Goal: Transaction & Acquisition: Download file/media

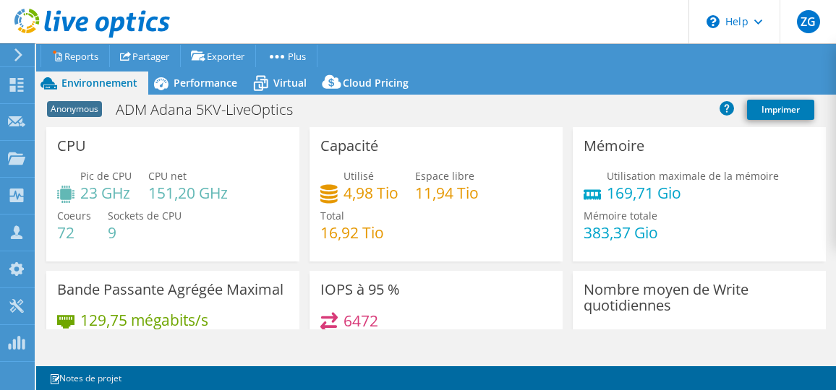
select select "USD"
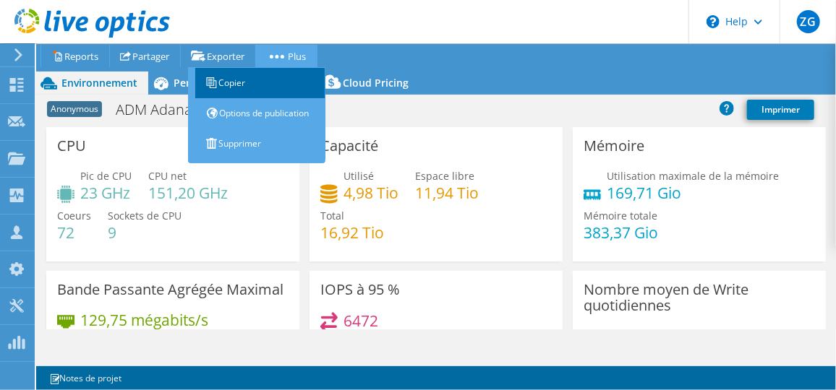
click at [273, 79] on link "Copier" at bounding box center [260, 83] width 130 height 30
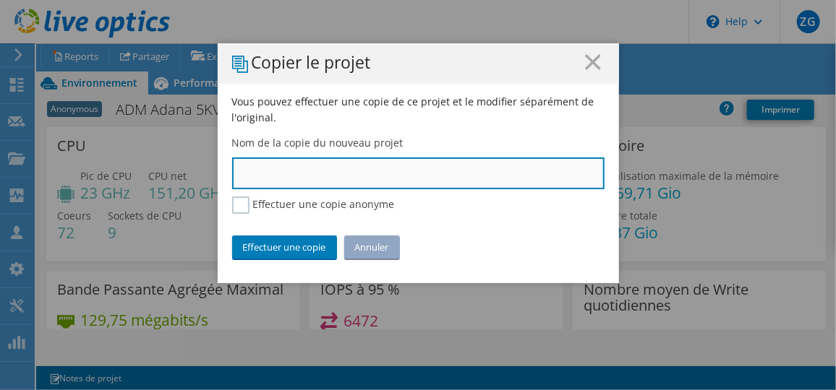
click at [290, 163] on input "text" at bounding box center [418, 174] width 372 height 32
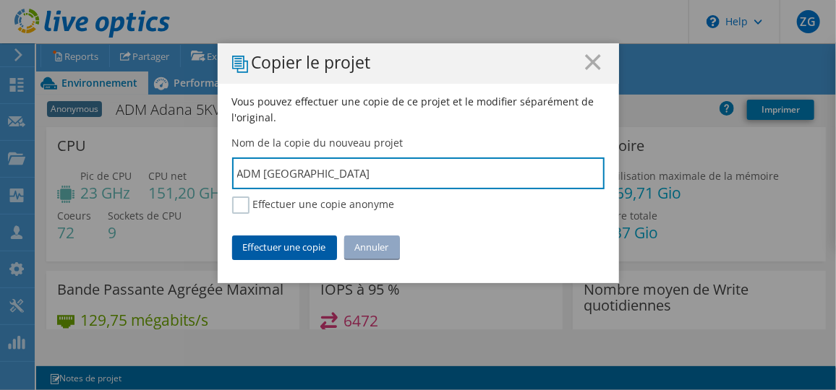
type input "ADM [GEOGRAPHIC_DATA]"
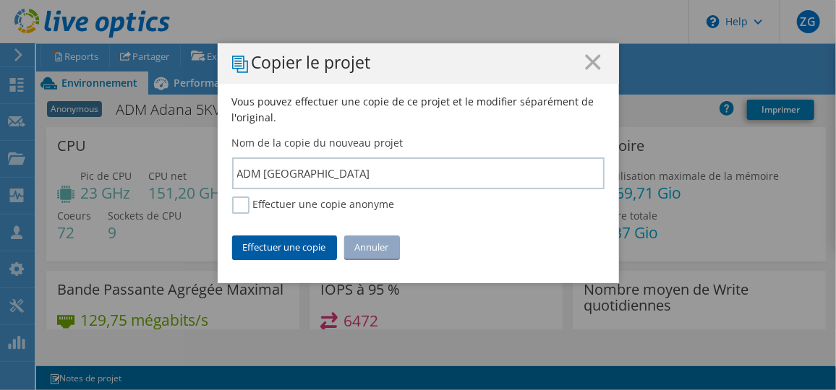
click at [282, 240] on link "Effectuer une copie" at bounding box center [284, 247] width 105 height 23
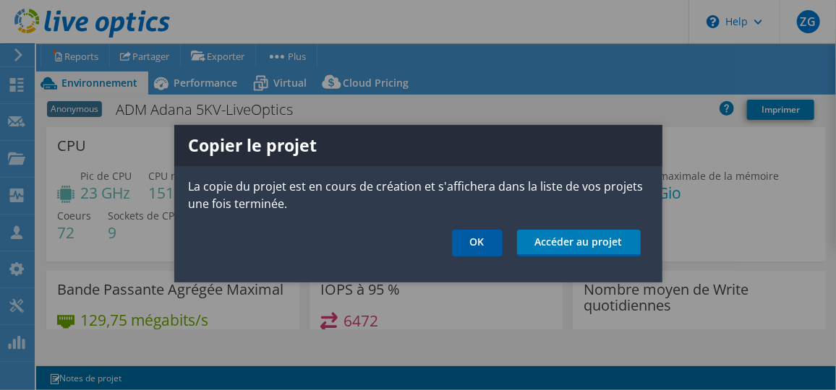
click at [482, 245] on link "OK" at bounding box center [477, 243] width 51 height 27
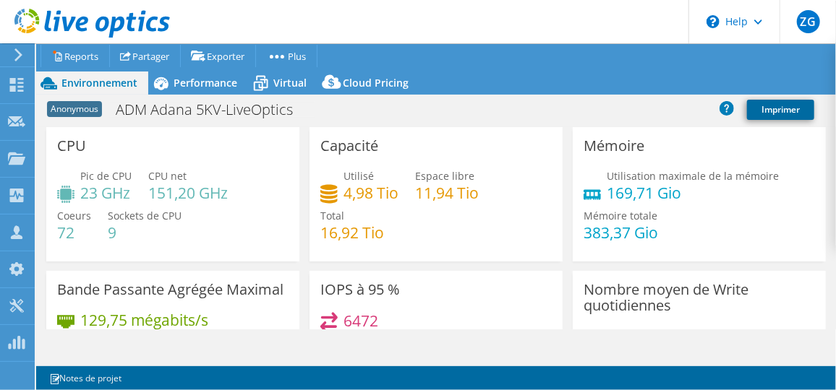
click at [802, 116] on link "Imprimer" at bounding box center [780, 110] width 67 height 20
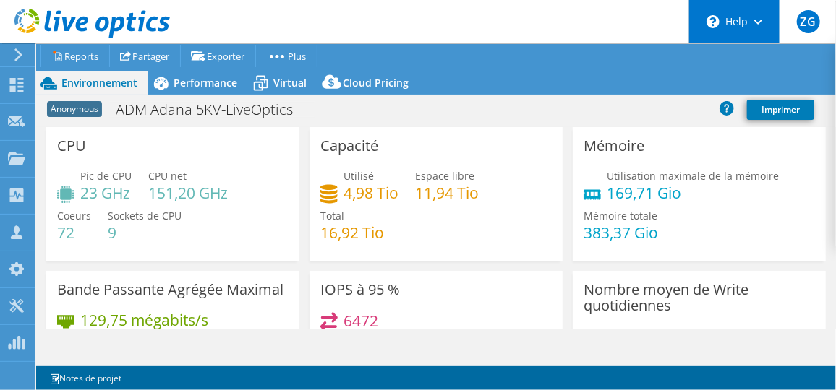
click at [759, 30] on div "\n Help" at bounding box center [733, 21] width 91 height 43
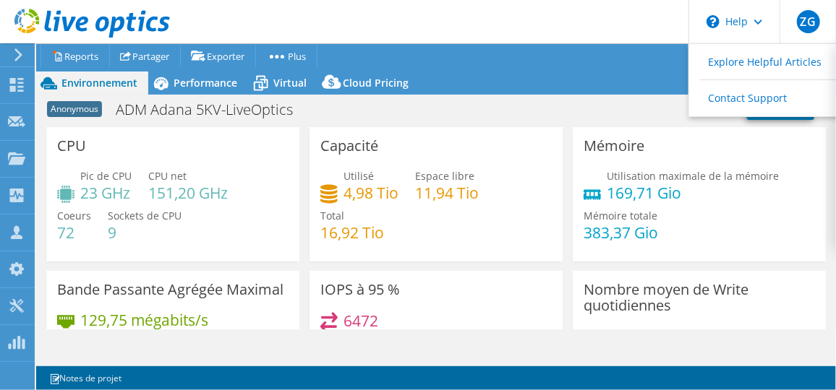
click at [764, 234] on div "Utilisation maximale de la mémoire 169,71 Gio Mémoire totale 383,37 Gio" at bounding box center [699, 211] width 231 height 87
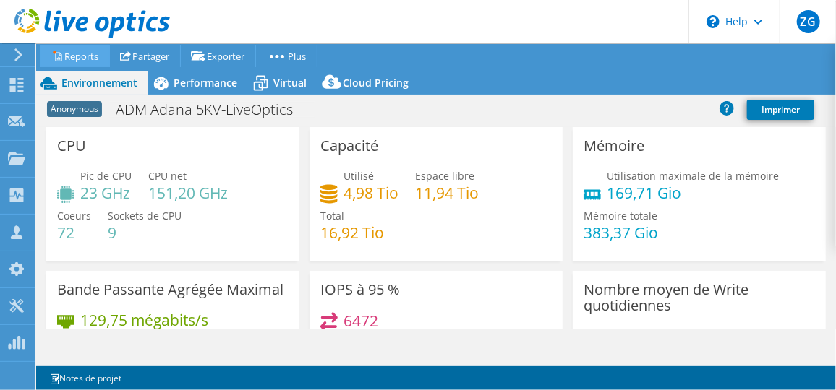
click at [89, 57] on link "Reports" at bounding box center [74, 56] width 69 height 22
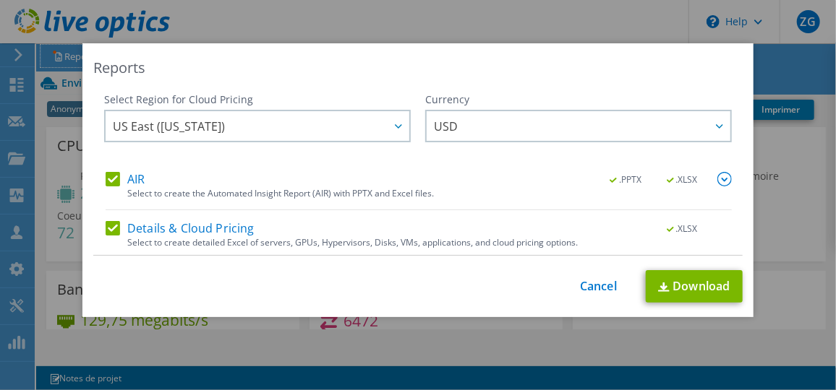
scroll to position [52, 0]
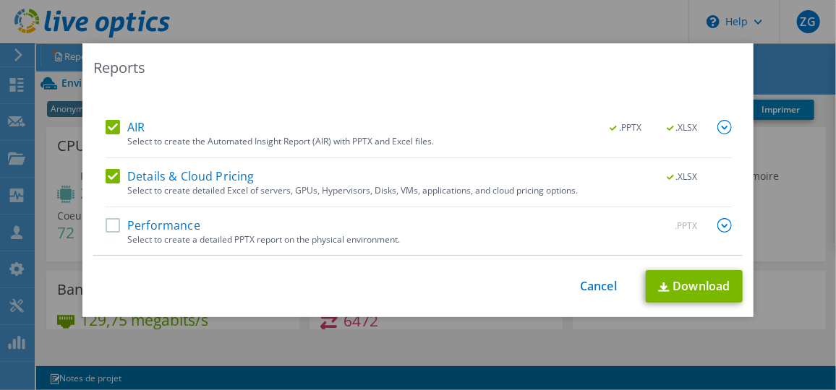
click at [115, 224] on label "Performance" at bounding box center [153, 225] width 95 height 14
click at [0, 0] on input "Performance" at bounding box center [0, 0] width 0 height 0
click at [691, 284] on link "Download" at bounding box center [694, 286] width 97 height 33
click at [660, 330] on div "Reports Select Region for Cloud Pricing Asia Pacific (Hong Kong) Asia Pacific (…" at bounding box center [418, 195] width 836 height 304
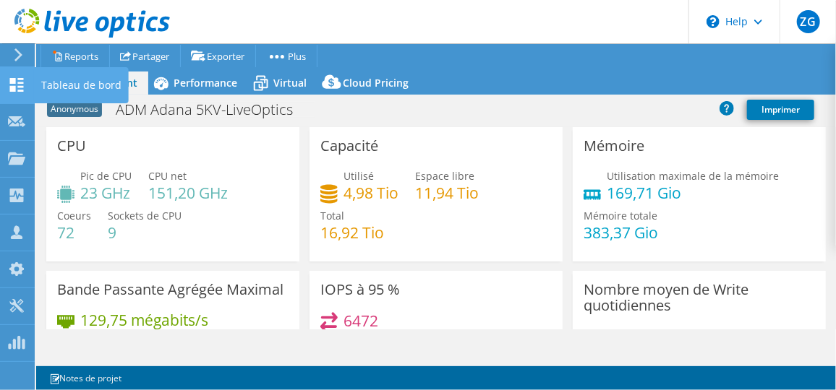
click at [40, 75] on div "Tableau de bord" at bounding box center [81, 85] width 95 height 36
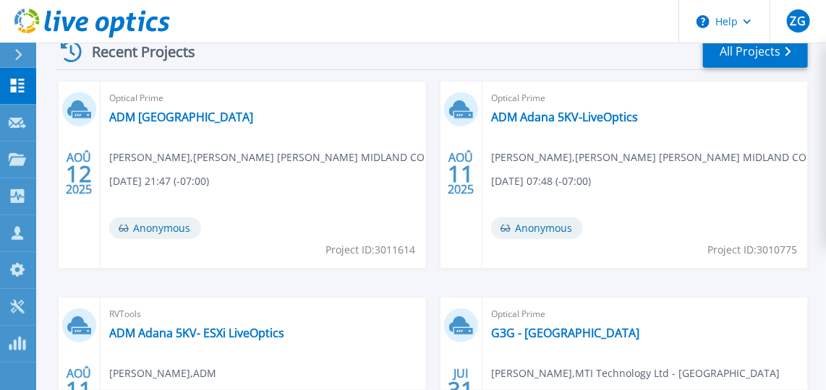
scroll to position [294, 0]
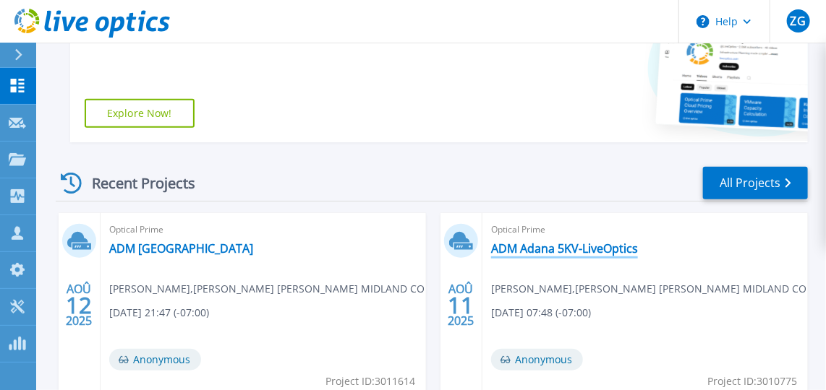
click at [555, 249] on link "ADM Adana 5KV-LiveOptics" at bounding box center [564, 248] width 147 height 14
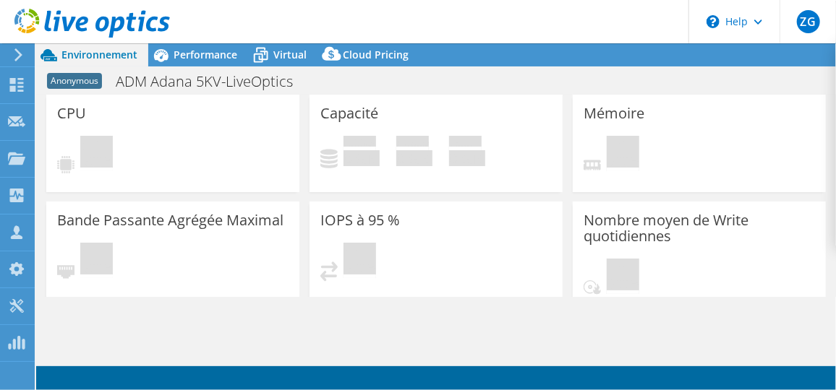
select select "USD"
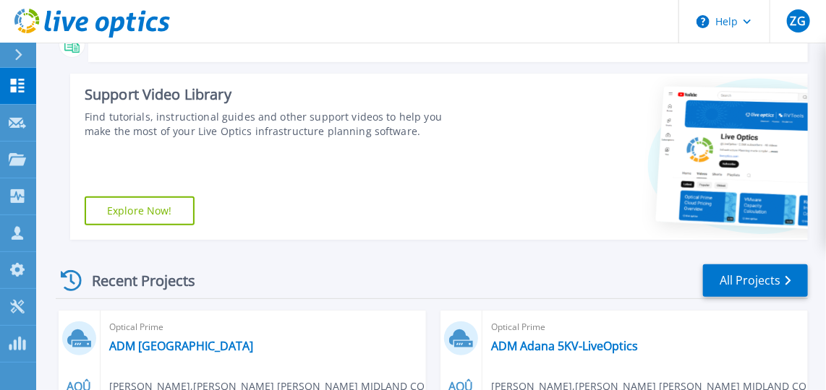
scroll to position [328, 0]
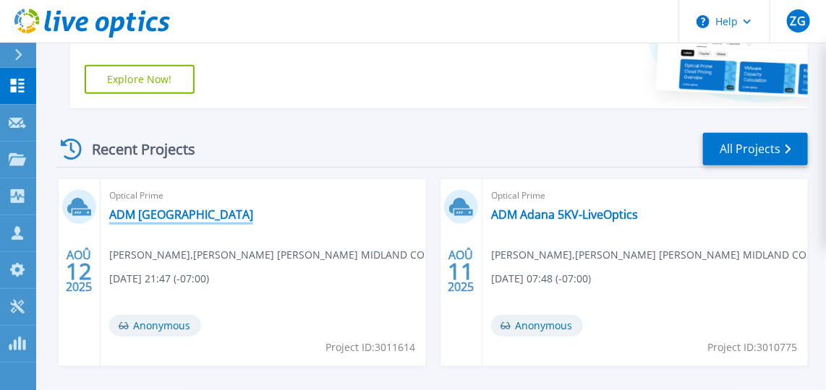
click at [160, 213] on link "ADM [GEOGRAPHIC_DATA]" at bounding box center [181, 215] width 144 height 14
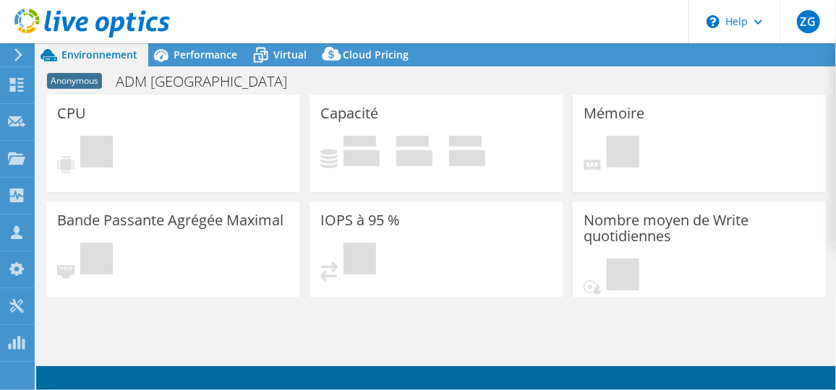
select select "USD"
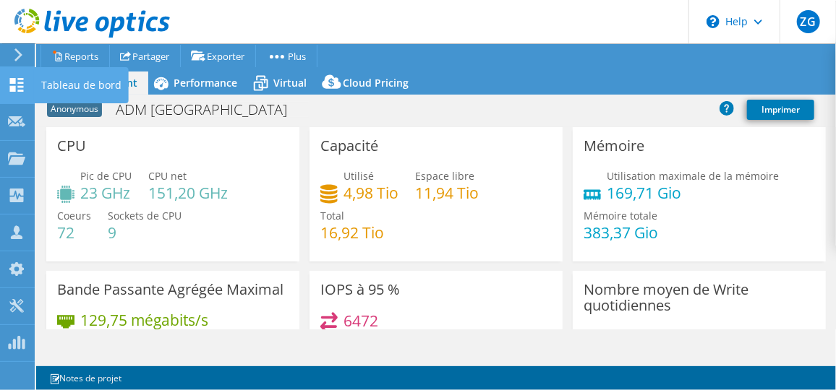
click at [14, 83] on use at bounding box center [17, 85] width 14 height 14
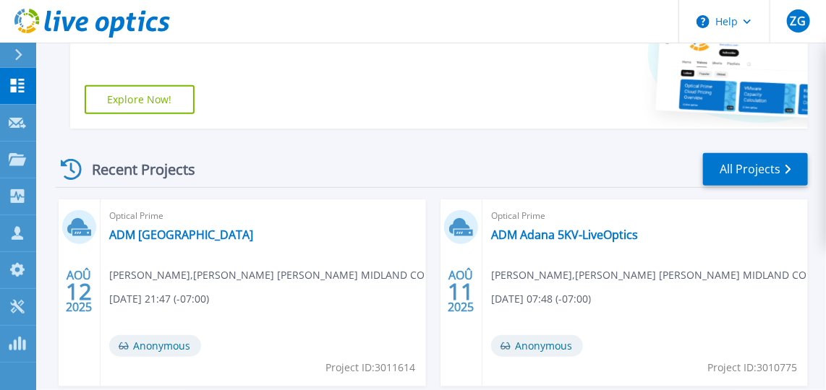
scroll to position [228, 0]
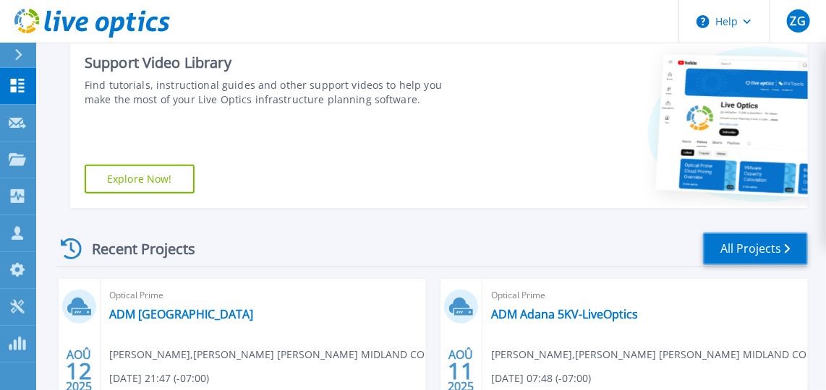
click at [735, 256] on link "All Projects" at bounding box center [755, 249] width 105 height 33
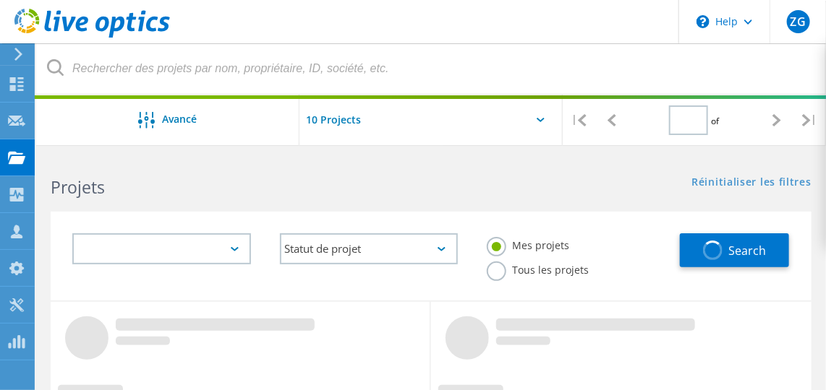
type input "1"
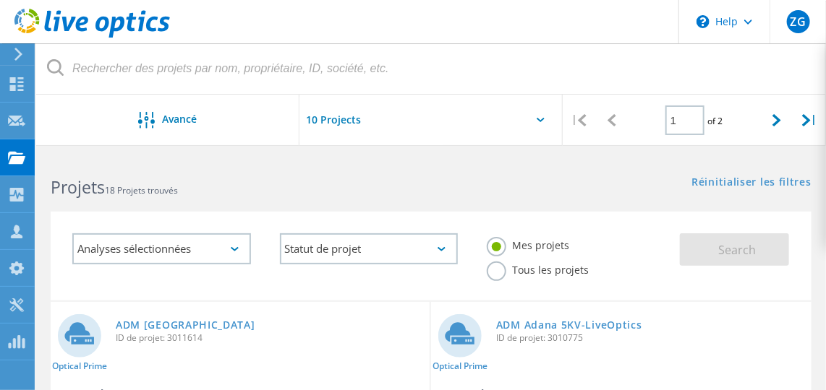
click at [220, 248] on div "Analyses sélectionnées" at bounding box center [161, 249] width 179 height 31
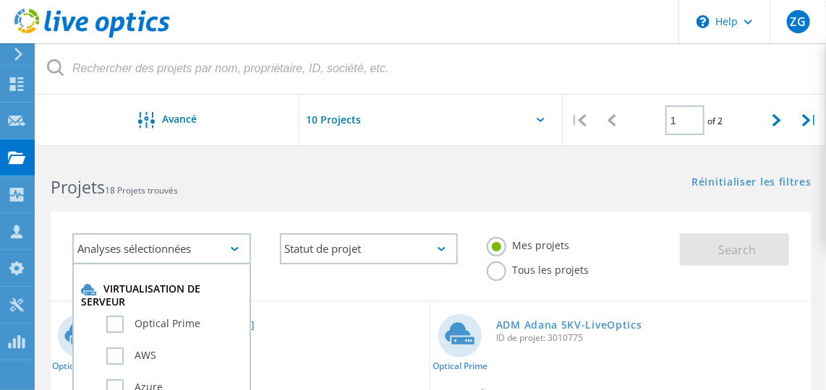
click at [220, 248] on div "Analyses sélectionnées" at bounding box center [161, 249] width 179 height 31
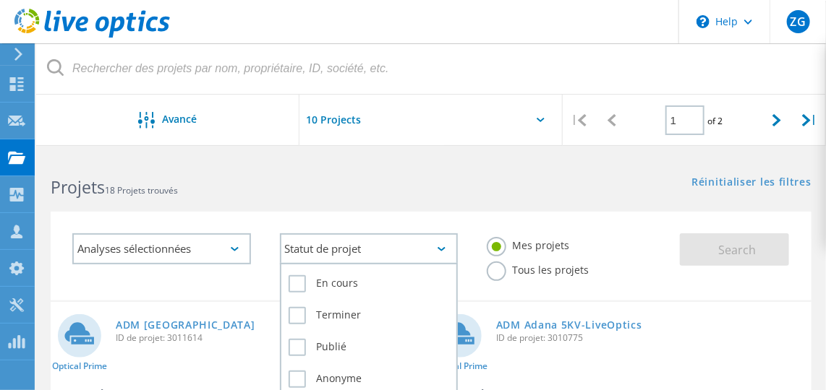
click at [392, 239] on div "Statut de projet" at bounding box center [369, 249] width 179 height 31
click at [392, 238] on div "Statut de projet" at bounding box center [369, 249] width 179 height 31
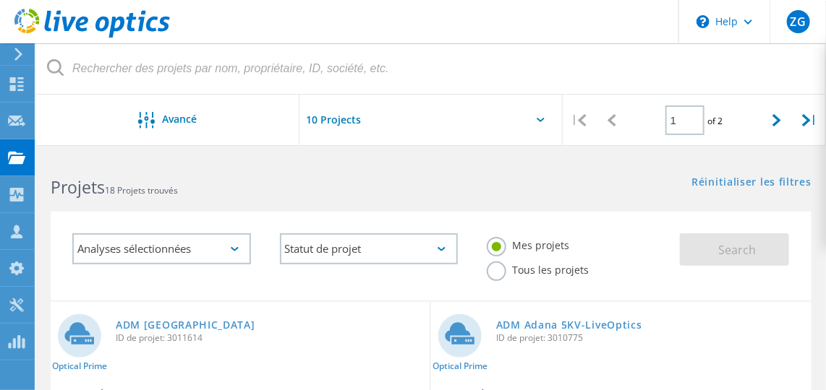
click at [498, 263] on label "Tous les projets" at bounding box center [538, 269] width 102 height 14
click at [0, 0] on input "Tous les projets" at bounding box center [0, 0] width 0 height 0
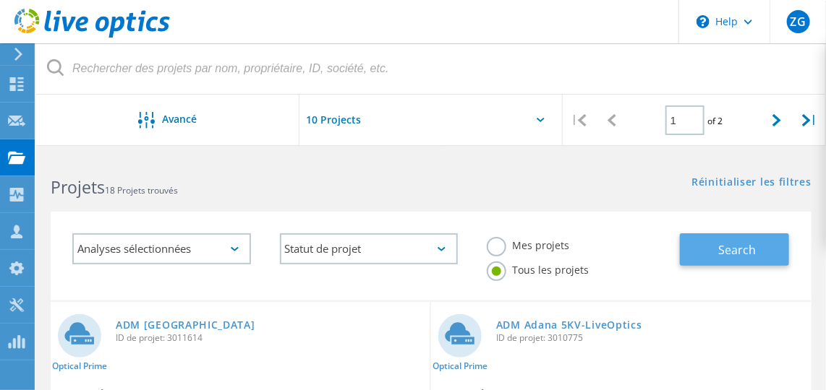
click at [704, 242] on button "Search" at bounding box center [734, 250] width 109 height 33
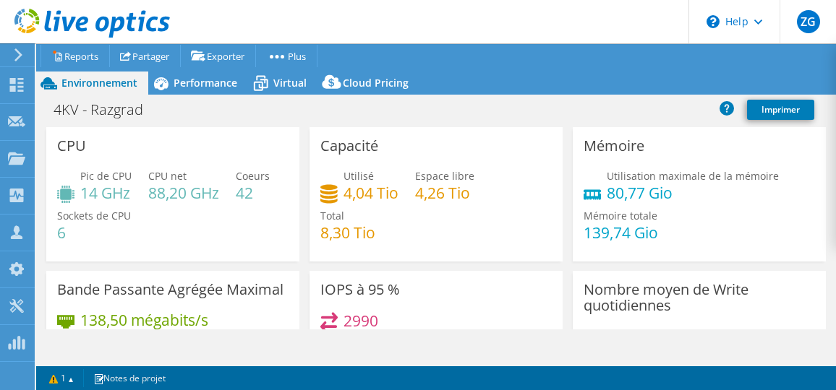
select select "EUFrankfurt"
select select "USD"
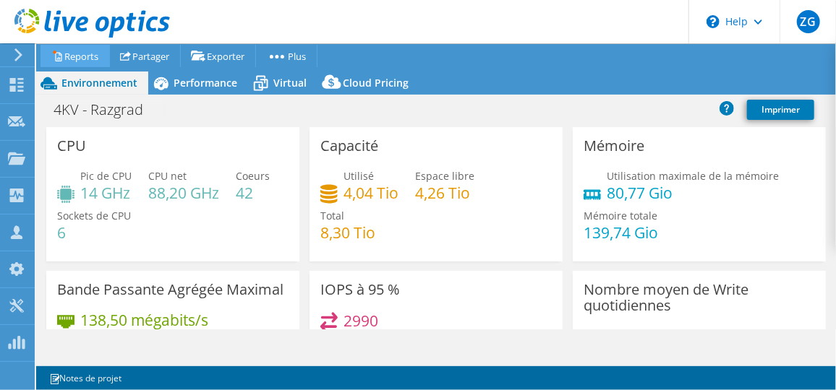
click at [74, 51] on link "Reports" at bounding box center [74, 56] width 69 height 22
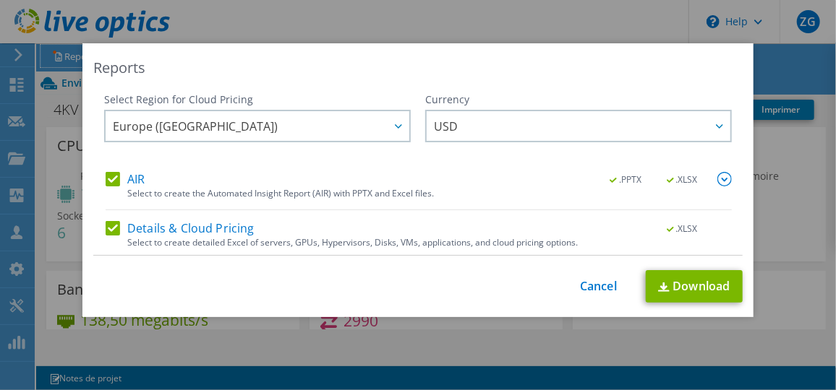
scroll to position [52, 0]
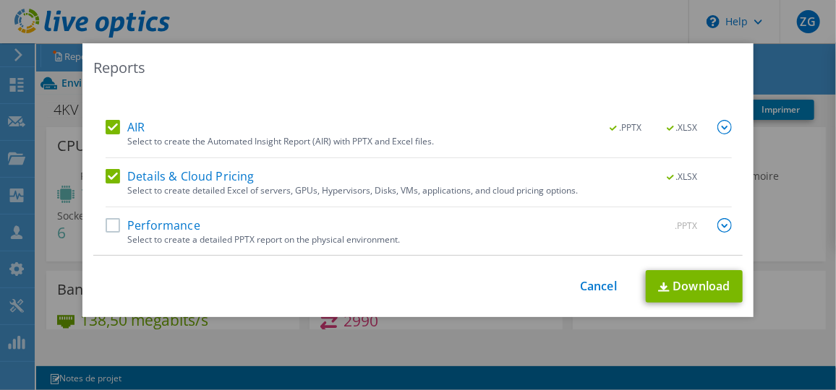
click at [106, 220] on label "Performance" at bounding box center [153, 225] width 95 height 14
click at [0, 0] on input "Performance" at bounding box center [0, 0] width 0 height 0
click at [706, 289] on link "Download" at bounding box center [694, 286] width 97 height 33
